Goal: Task Accomplishment & Management: Manage account settings

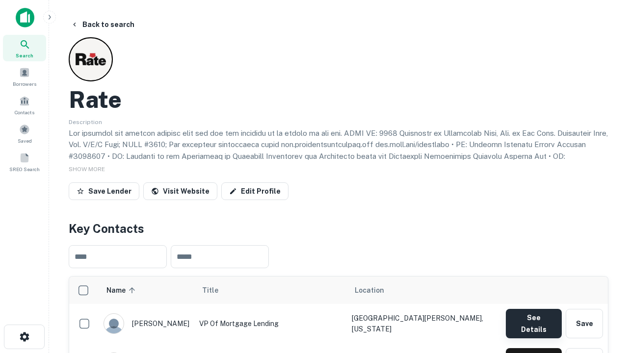
click at [533, 319] on button "See Details" at bounding box center [534, 323] width 56 height 29
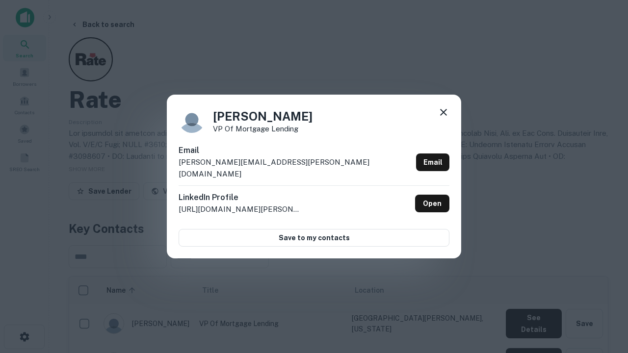
click at [444, 118] on icon at bounding box center [444, 112] width 12 height 12
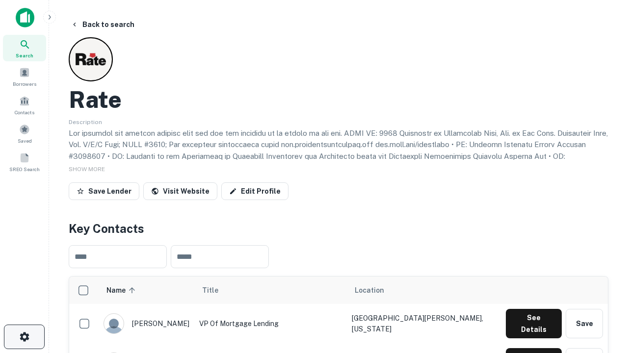
click at [24, 337] on icon "button" at bounding box center [25, 337] width 12 height 12
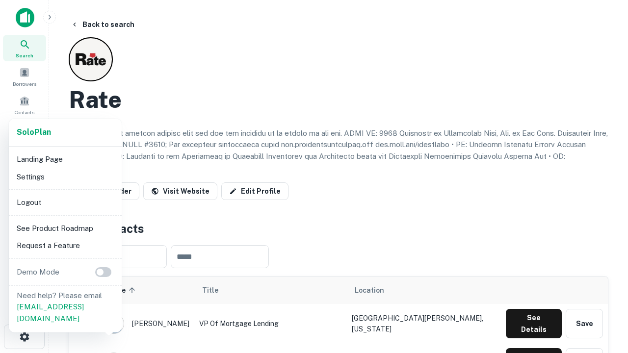
click at [65, 202] on li "Logout" at bounding box center [65, 203] width 105 height 18
